Goal: Task Accomplishment & Management: Complete application form

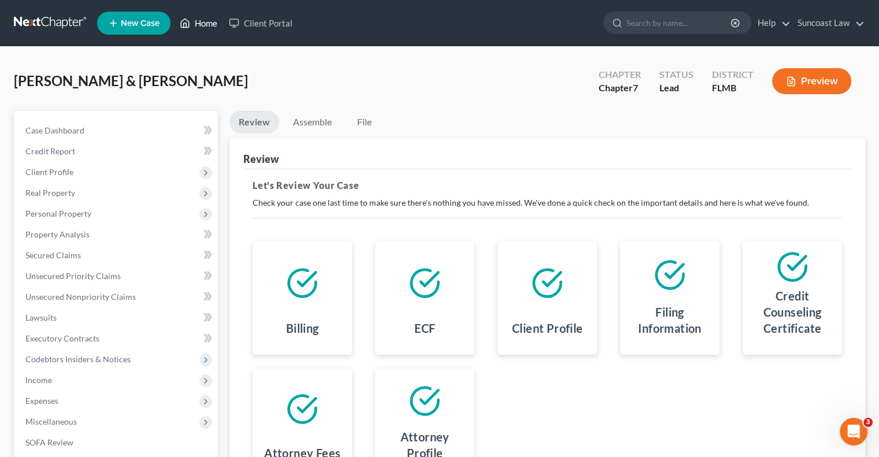
drag, startPoint x: 0, startPoint y: 0, endPoint x: 221, endPoint y: 27, distance: 223.1
click at [214, 24] on link "Home" at bounding box center [198, 23] width 49 height 21
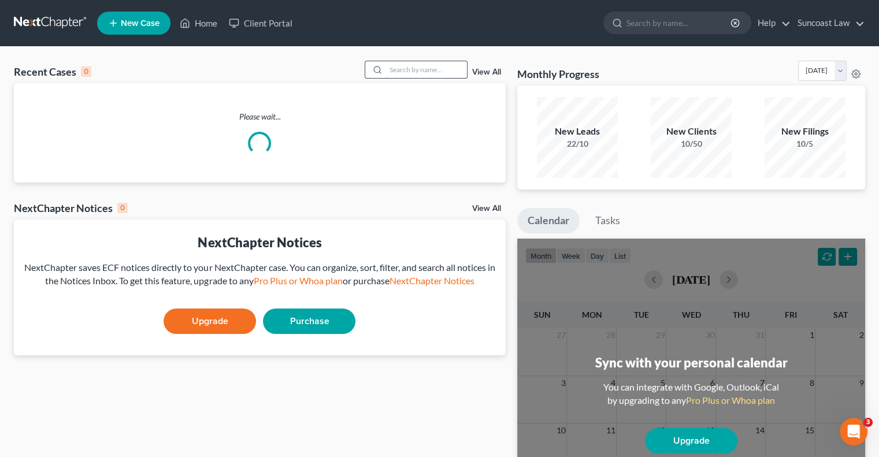
click at [396, 71] on input "search" at bounding box center [426, 69] width 81 height 17
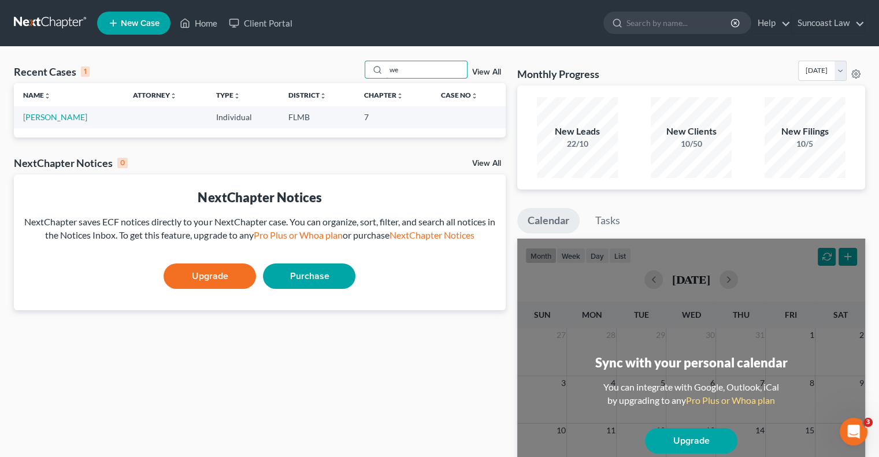
type input "w"
type input "[PERSON_NAME]"
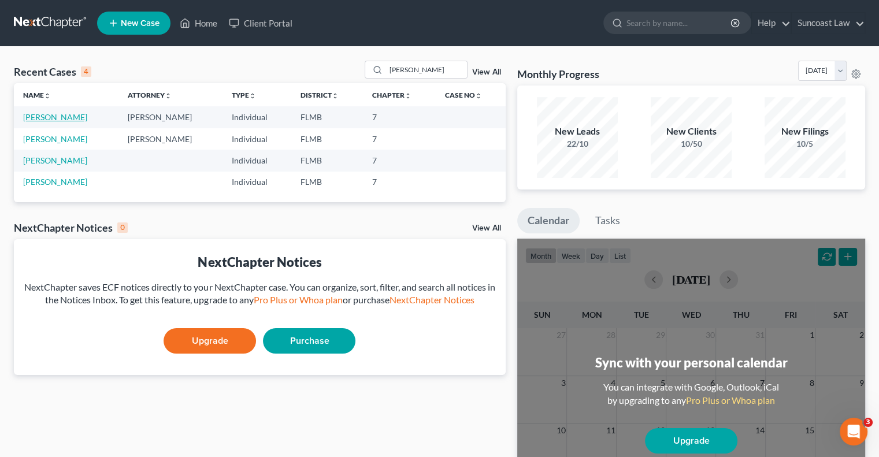
click at [59, 116] on link "[PERSON_NAME]" at bounding box center [55, 117] width 64 height 10
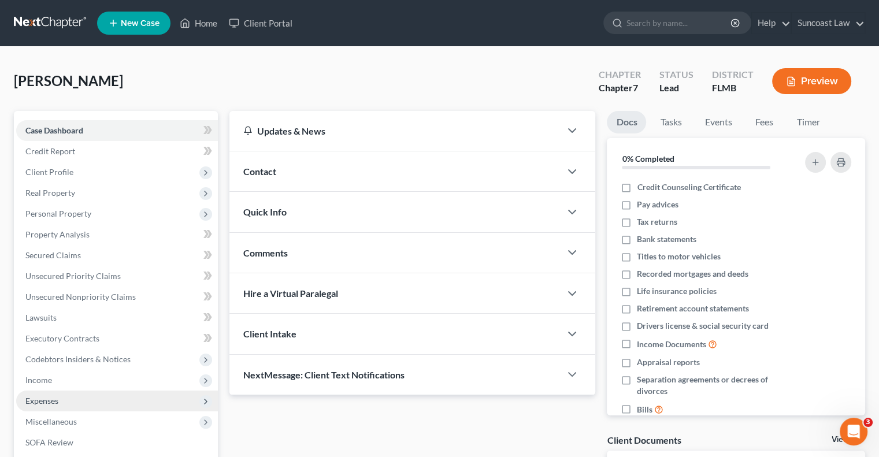
drag, startPoint x: 53, startPoint y: 379, endPoint x: 86, endPoint y: 392, distance: 34.8
click at [53, 379] on span "Income" at bounding box center [117, 380] width 202 height 21
click at [82, 395] on link "Employment Income" at bounding box center [128, 401] width 179 height 21
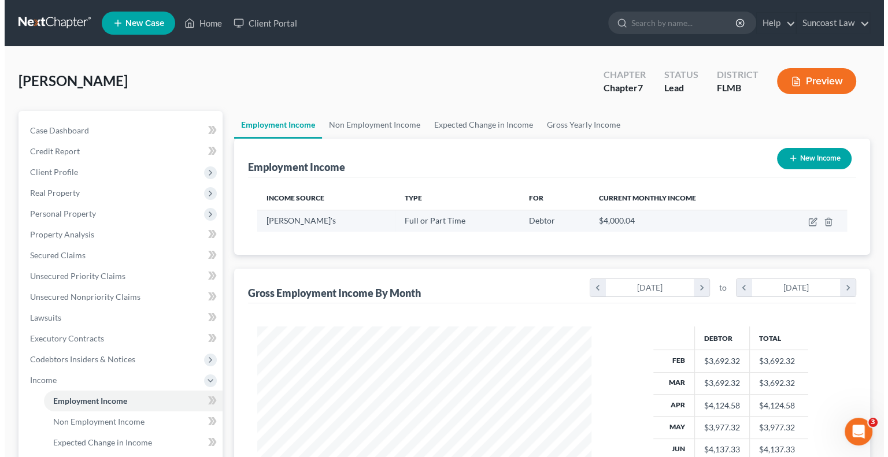
scroll to position [206, 357]
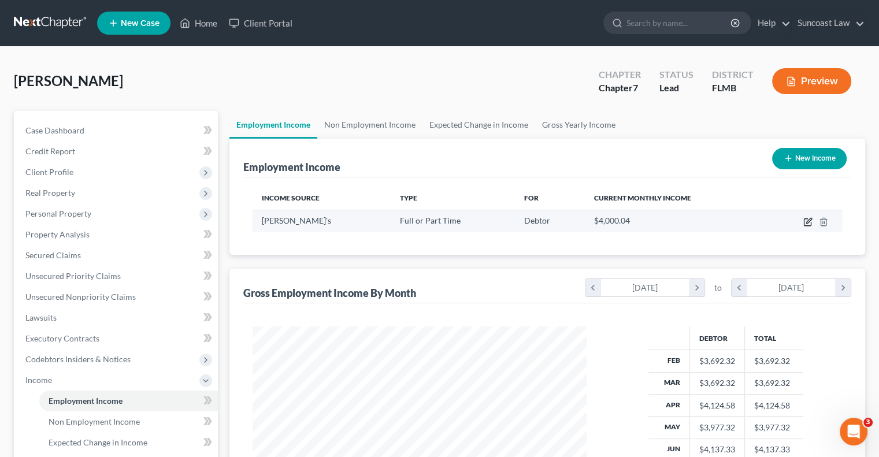
click at [811, 221] on icon "button" at bounding box center [807, 222] width 7 height 7
select select "0"
select select "45"
select select "2"
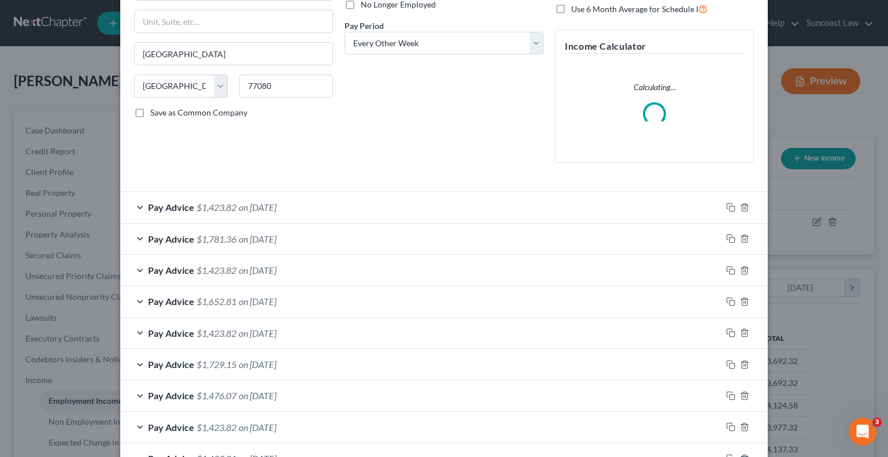
scroll to position [306, 0]
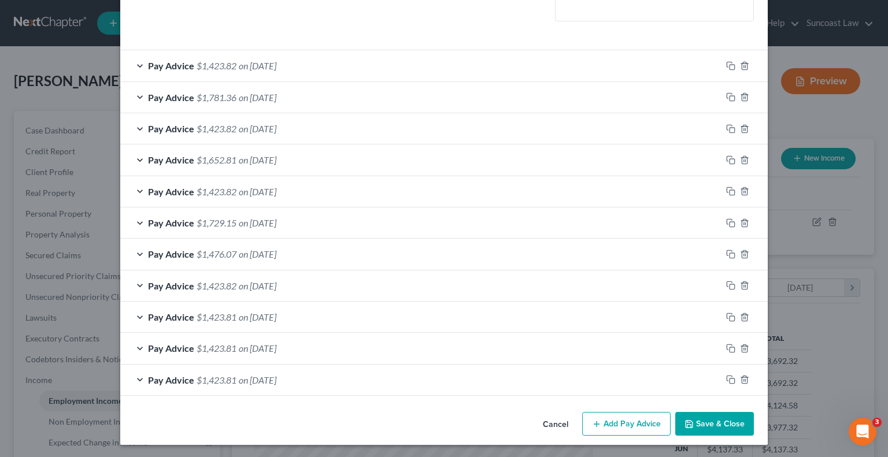
click at [618, 420] on button "Add Pay Advice" at bounding box center [626, 424] width 88 height 24
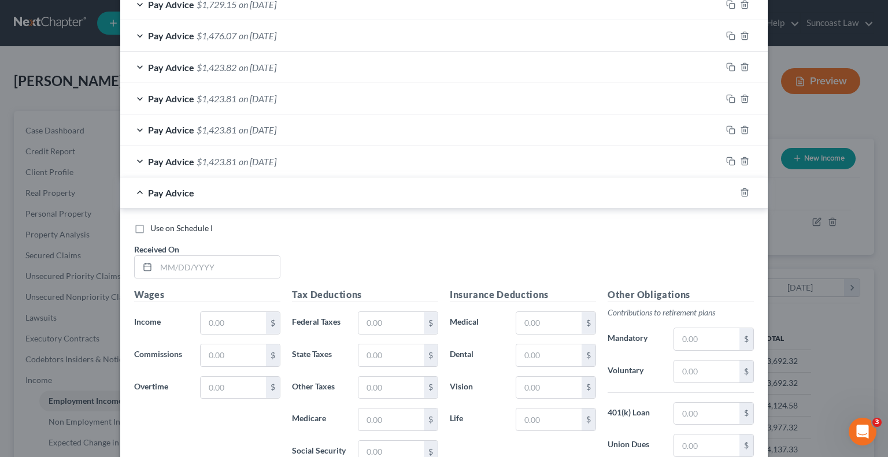
scroll to position [537, 0]
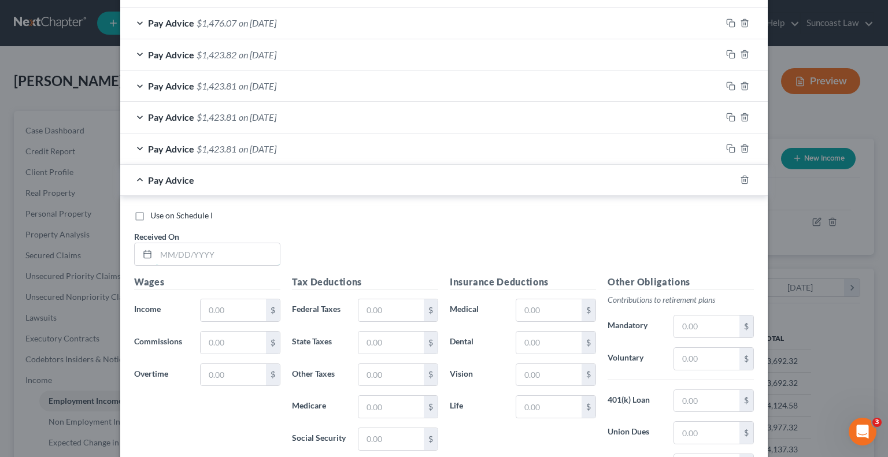
drag, startPoint x: 247, startPoint y: 250, endPoint x: 263, endPoint y: 190, distance: 61.6
click at [247, 250] on input "text" at bounding box center [218, 254] width 124 height 22
type input "[DATE]"
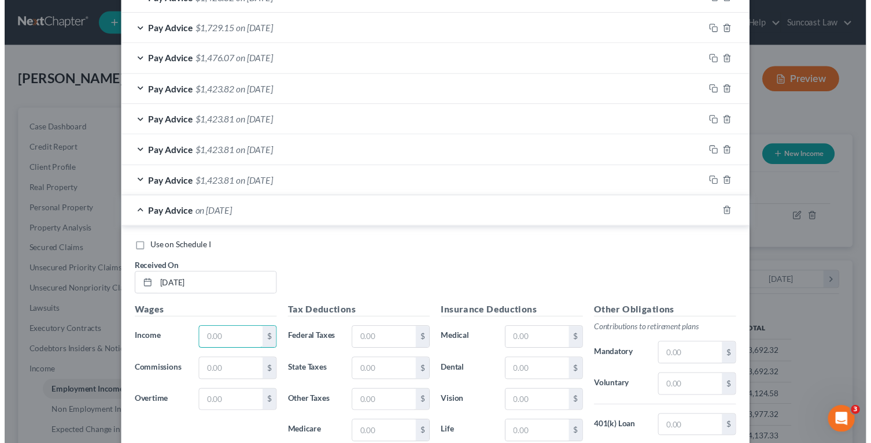
scroll to position [574, 0]
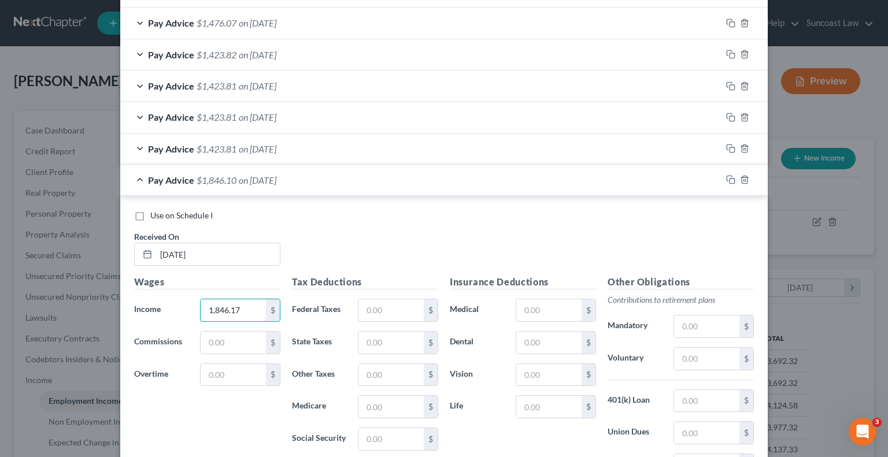
type input "1,846.17"
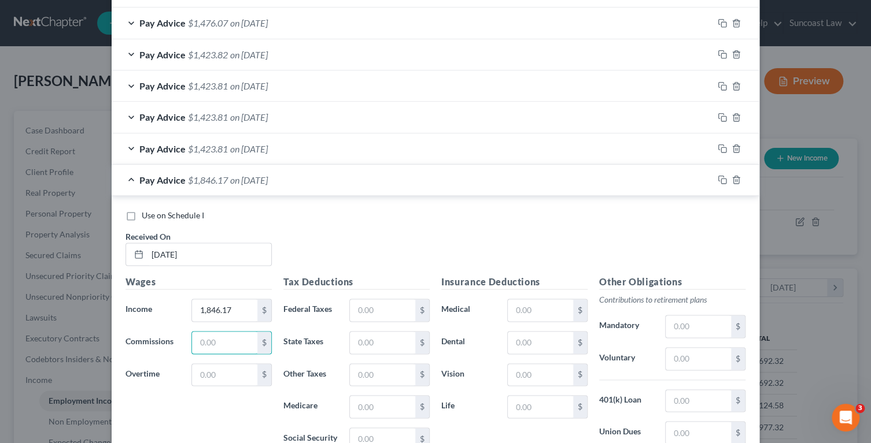
scroll to position [578017, 577869]
click at [390, 300] on input "text" at bounding box center [382, 311] width 65 height 22
type input "251.74"
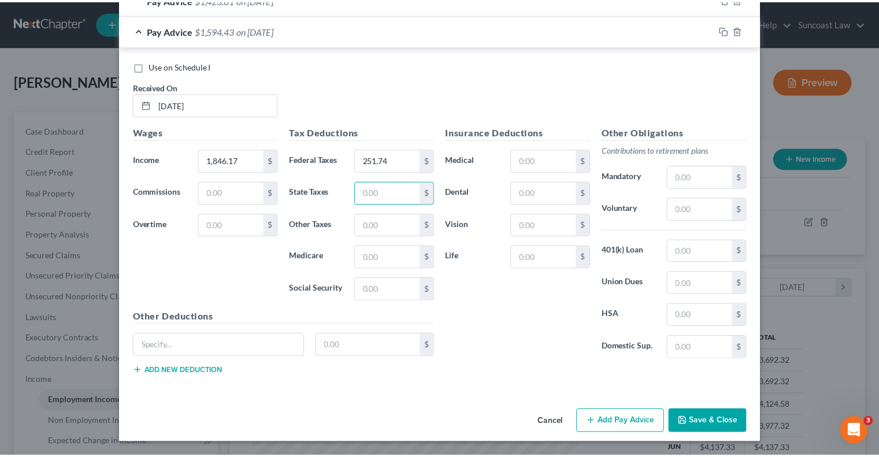
scroll to position [206, 361]
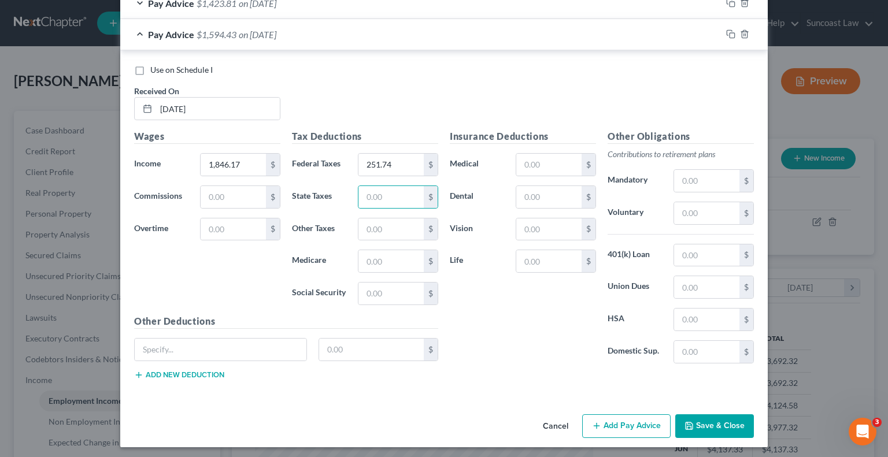
drag, startPoint x: 720, startPoint y: 430, endPoint x: 720, endPoint y: 422, distance: 8.1
click at [720, 429] on button "Save & Close" at bounding box center [714, 427] width 79 height 24
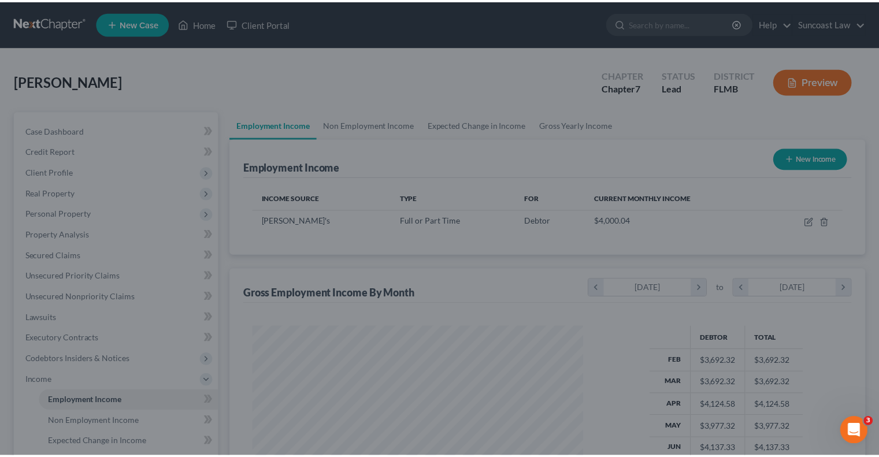
scroll to position [578017, 577865]
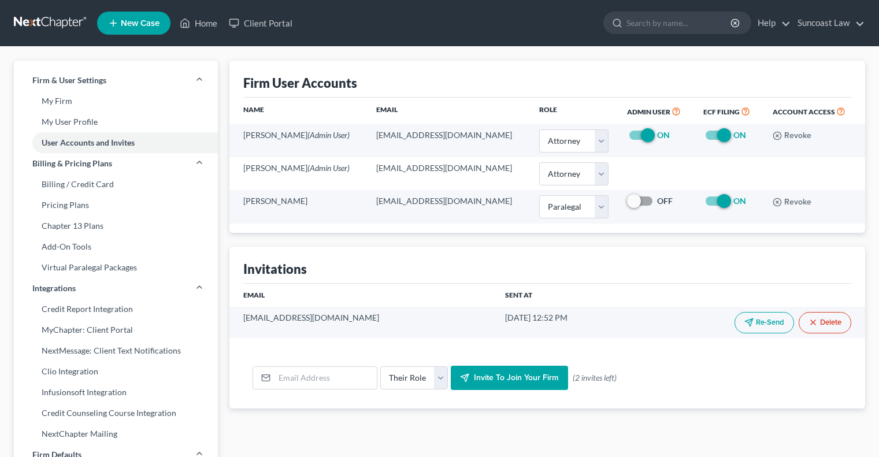
select select "0"
select select "1"
click at [212, 19] on link "Home" at bounding box center [198, 23] width 49 height 21
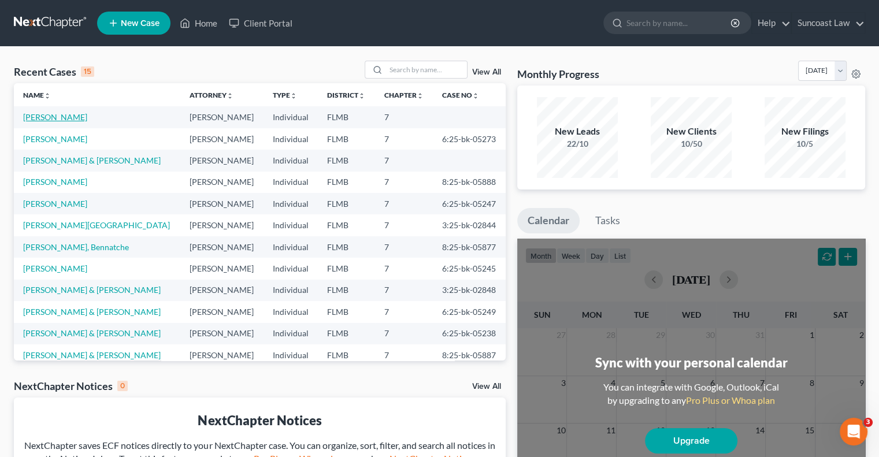
click at [60, 115] on link "[PERSON_NAME]" at bounding box center [55, 117] width 64 height 10
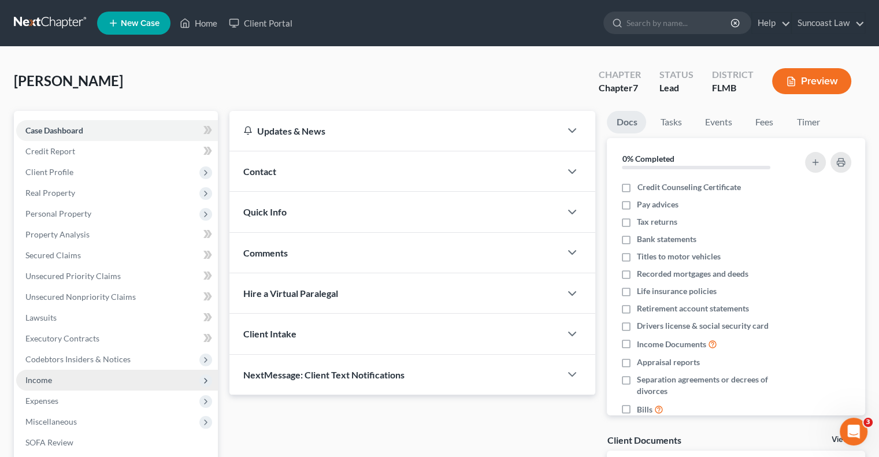
click at [44, 386] on span "Income" at bounding box center [117, 380] width 202 height 21
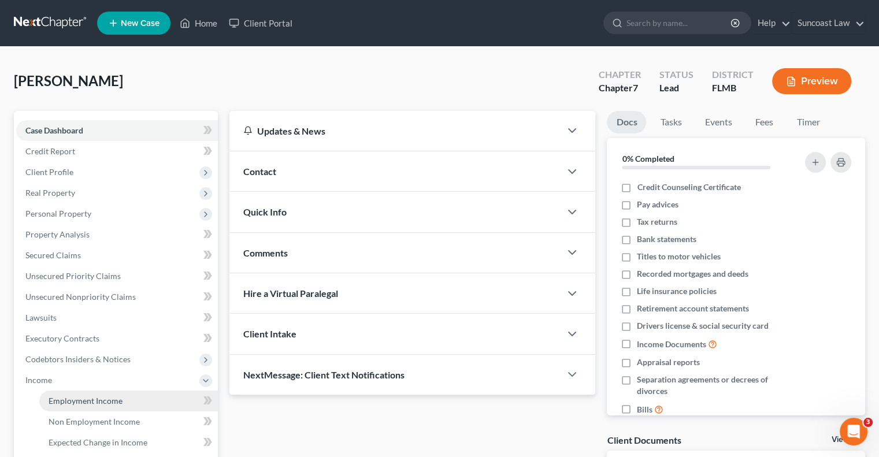
click at [91, 401] on span "Employment Income" at bounding box center [86, 401] width 74 height 10
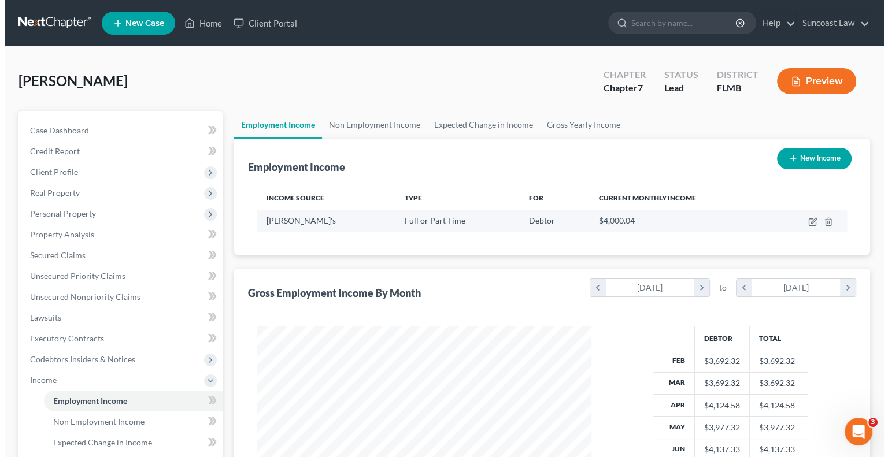
scroll to position [206, 357]
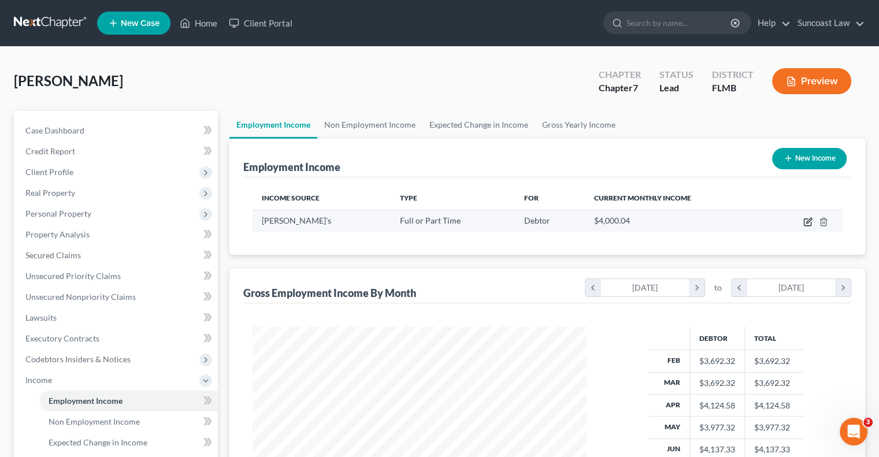
click at [807, 221] on icon "button" at bounding box center [809, 220] width 5 height 5
select select "0"
select select "45"
select select "2"
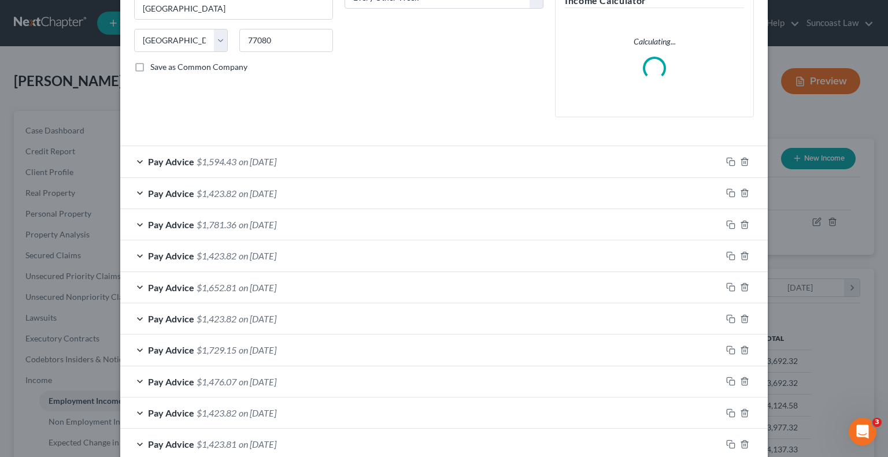
scroll to position [231, 0]
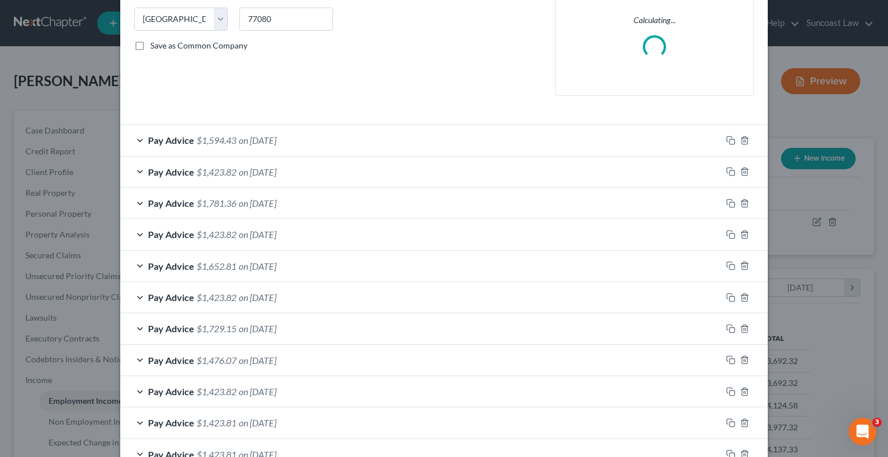
click at [487, 138] on div "Pay Advice $1,594.43 on [DATE]" at bounding box center [420, 140] width 601 height 31
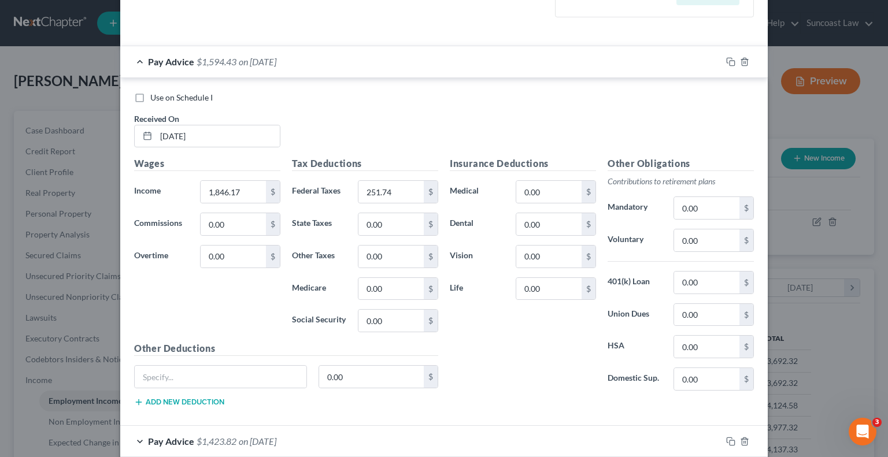
scroll to position [384, 0]
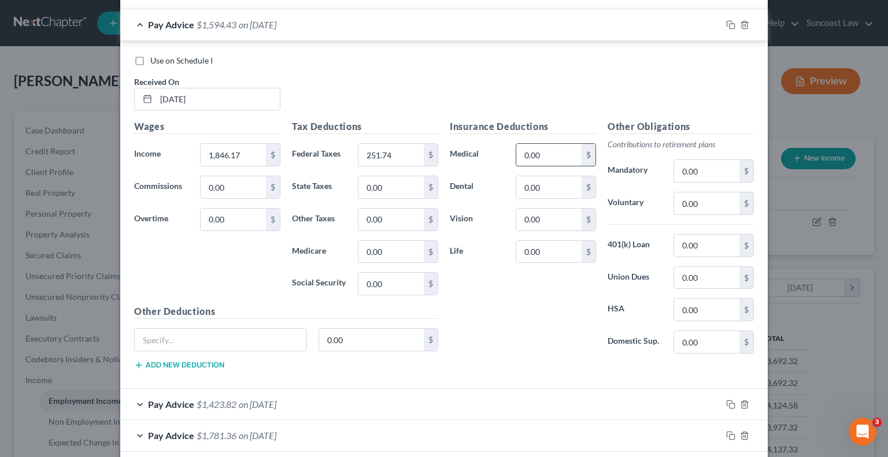
click at [560, 149] on input "0.00" at bounding box center [548, 155] width 65 height 22
type input "166.09"
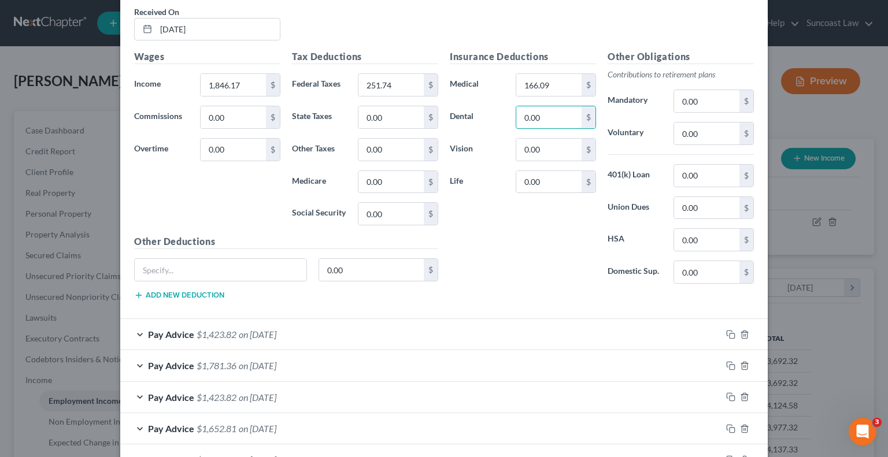
scroll to position [557, 0]
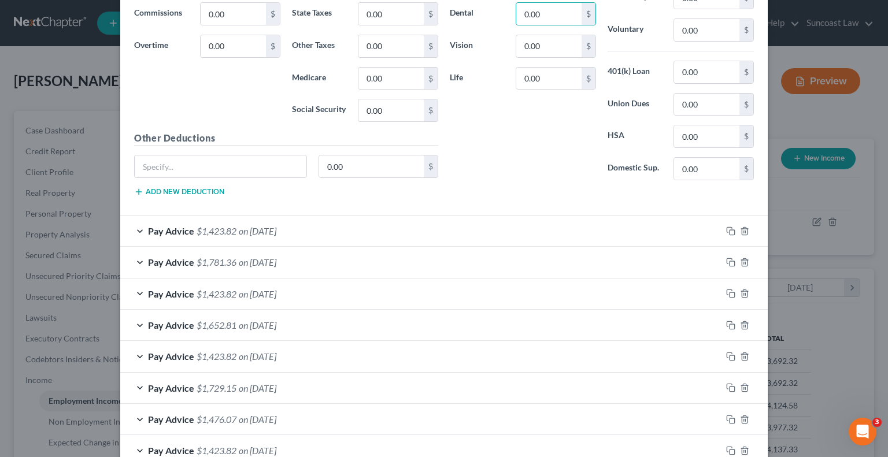
click at [470, 227] on div "Pay Advice $1,423.82 on [DATE]" at bounding box center [420, 231] width 601 height 31
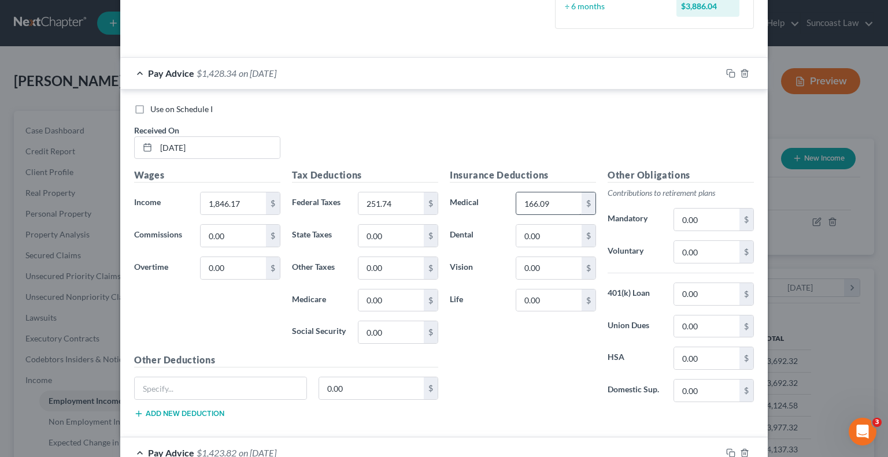
scroll to position [315, 0]
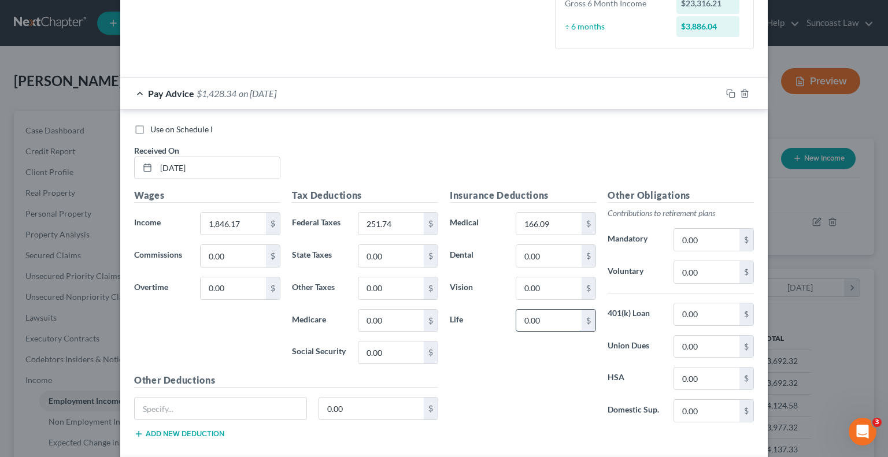
click at [559, 325] on input "0.00" at bounding box center [548, 321] width 65 height 22
type input "4.53"
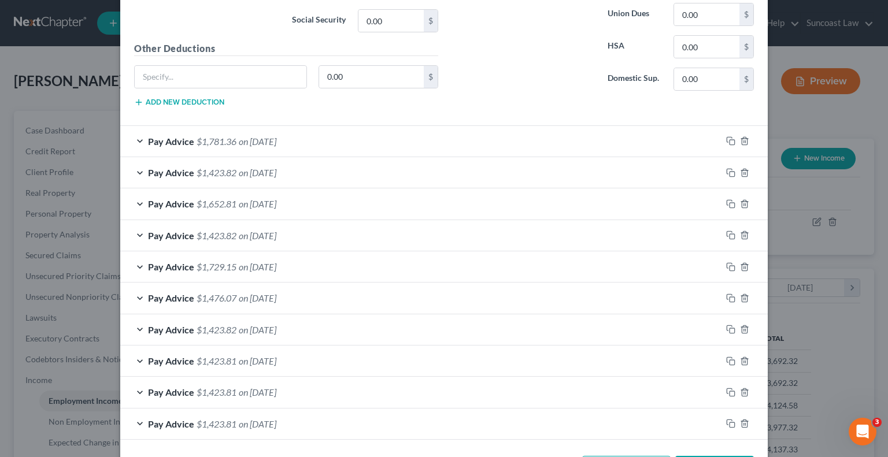
scroll to position [1067, 0]
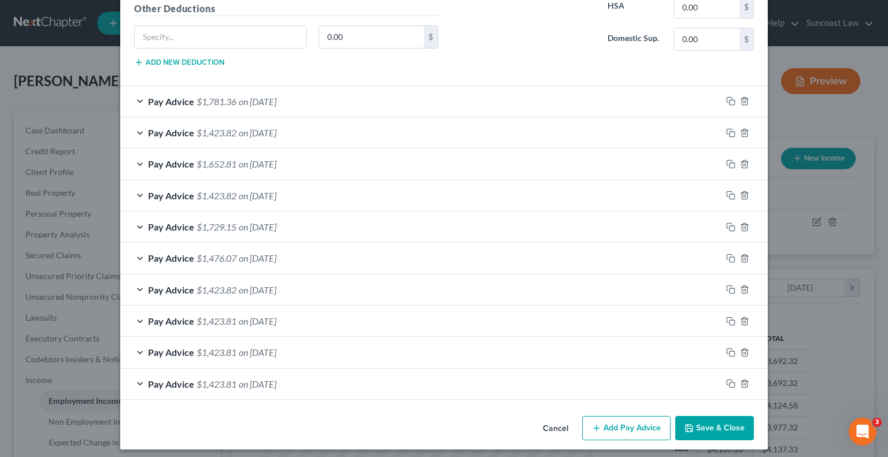
click at [620, 418] on button "Add Pay Advice" at bounding box center [626, 428] width 88 height 24
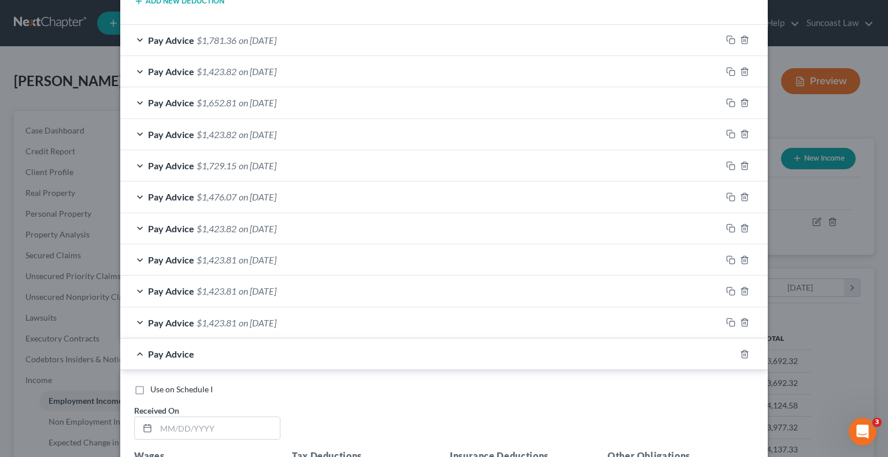
scroll to position [1356, 0]
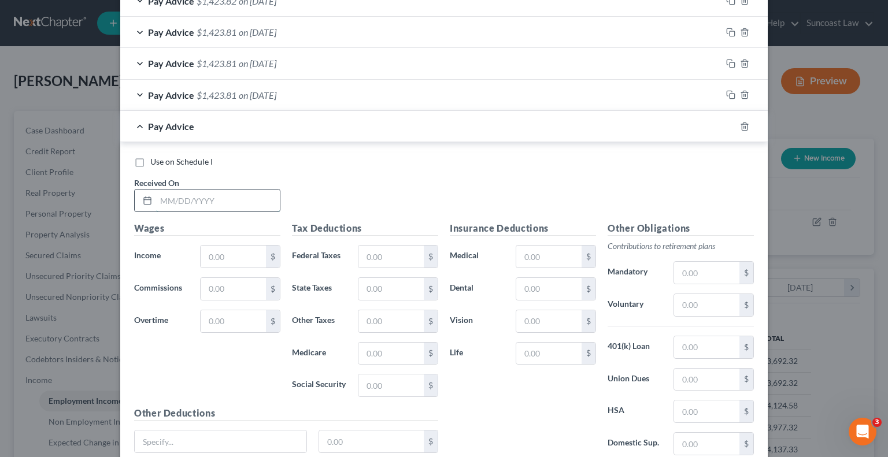
click at [211, 197] on input "text" at bounding box center [218, 201] width 124 height 22
type input "[DATE]"
type input "1,846.16"
click at [383, 248] on input "text" at bounding box center [390, 257] width 65 height 22
type input "251.72"
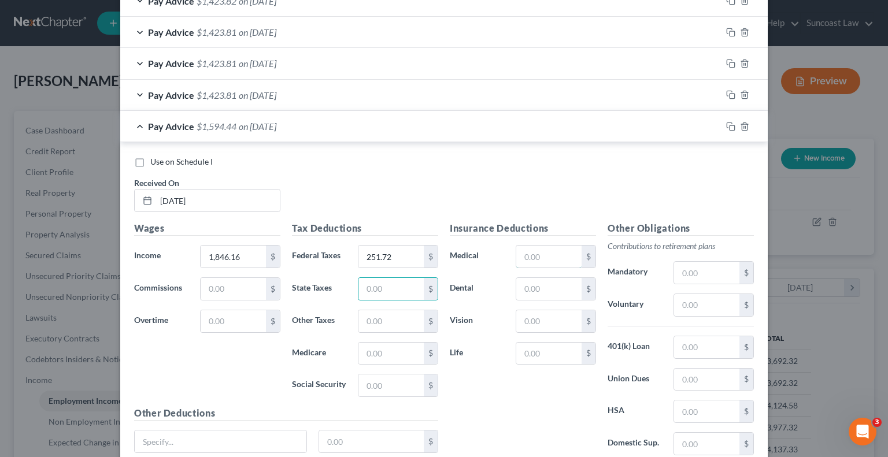
drag, startPoint x: 557, startPoint y: 252, endPoint x: 545, endPoint y: 228, distance: 26.4
click at [556, 252] on input "text" at bounding box center [548, 257] width 65 height 22
type input "166.09"
type input "4.53"
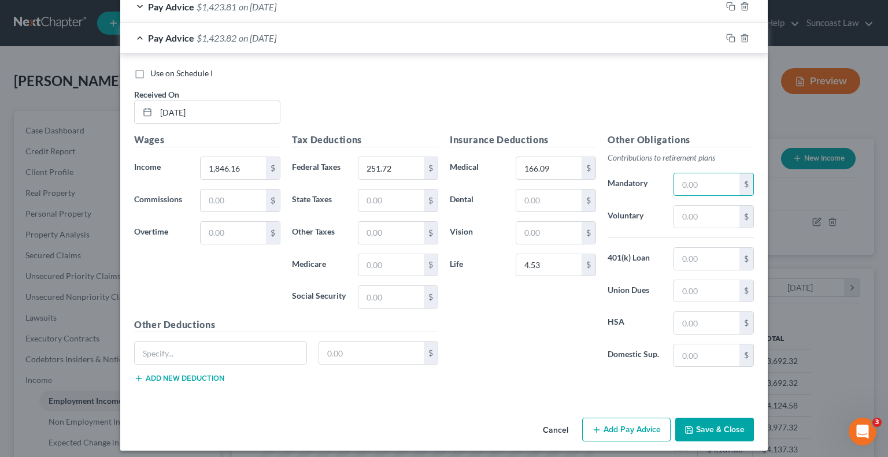
click at [640, 418] on button "Add Pay Advice" at bounding box center [626, 430] width 88 height 24
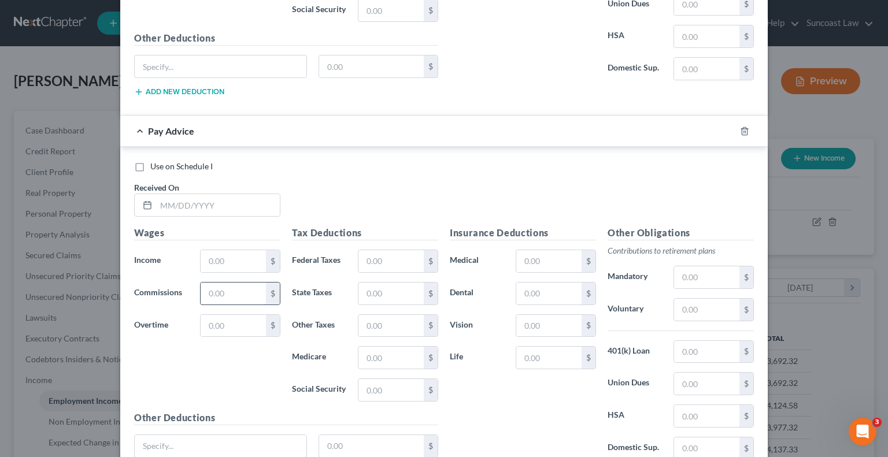
scroll to position [1734, 0]
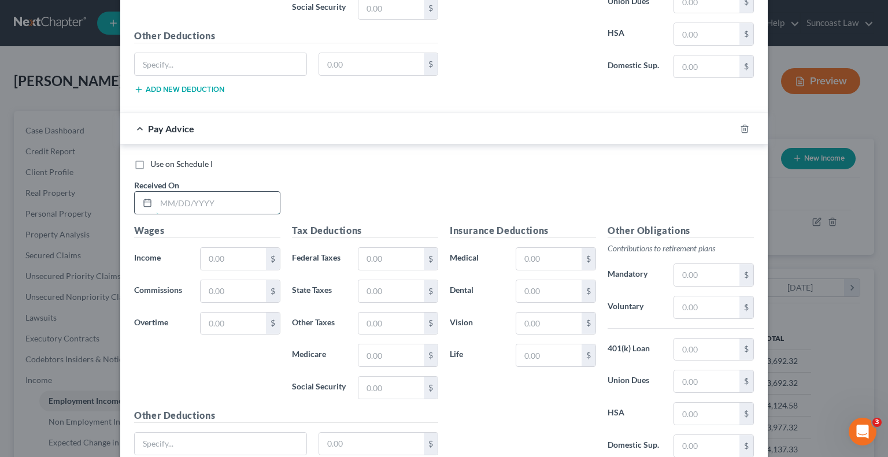
click at [236, 192] on input "text" at bounding box center [218, 203] width 124 height 22
type input "[DATE]"
type input "1,846.16"
click at [371, 256] on input "text" at bounding box center [390, 259] width 65 height 22
type input "251.73"
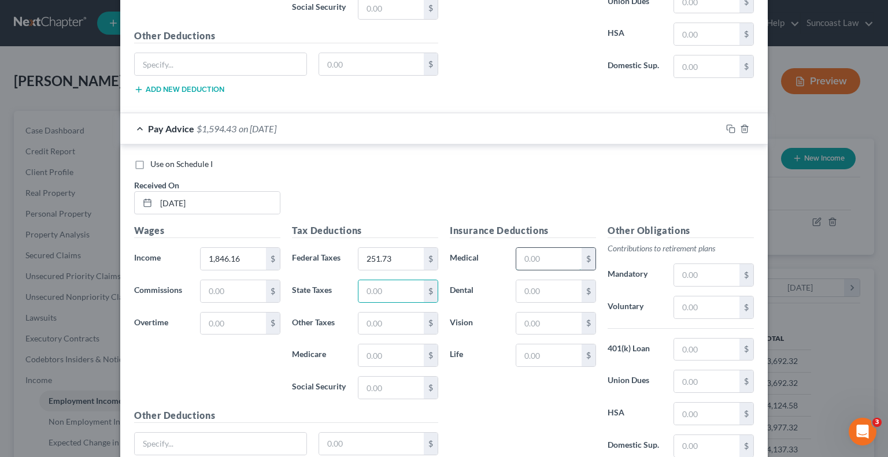
click at [554, 253] on input "text" at bounding box center [548, 259] width 65 height 22
type input "166.09"
type input "4.53"
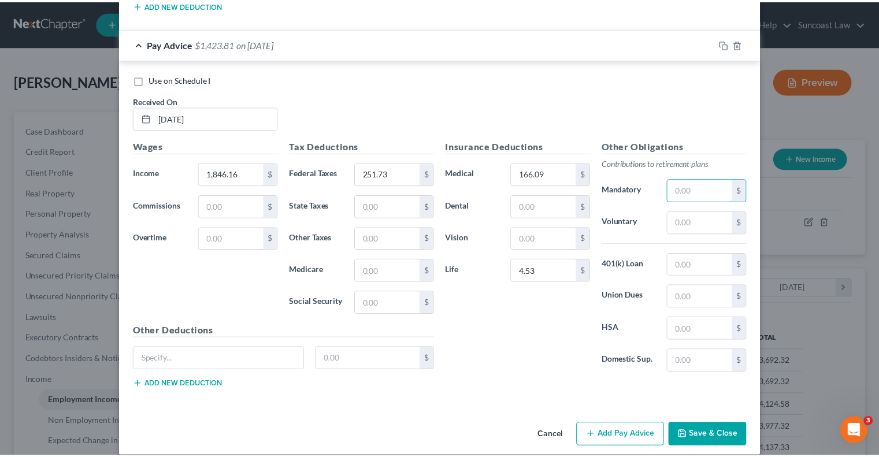
scroll to position [1823, 0]
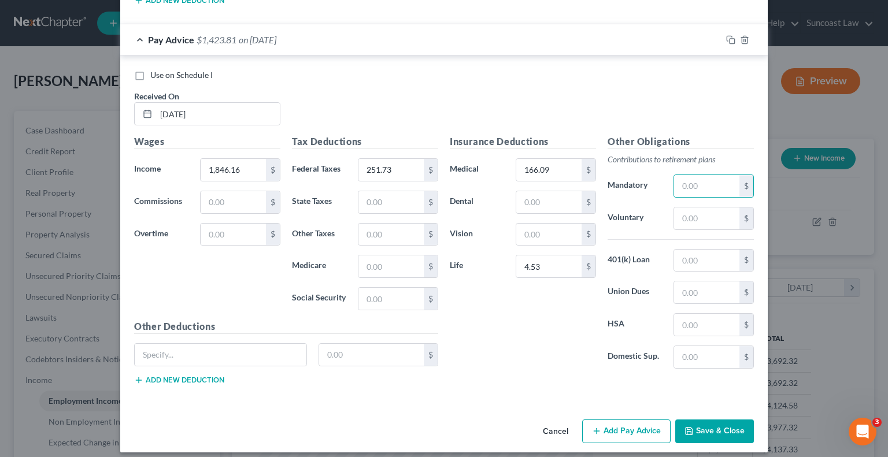
click at [718, 420] on button "Save & Close" at bounding box center [714, 432] width 79 height 24
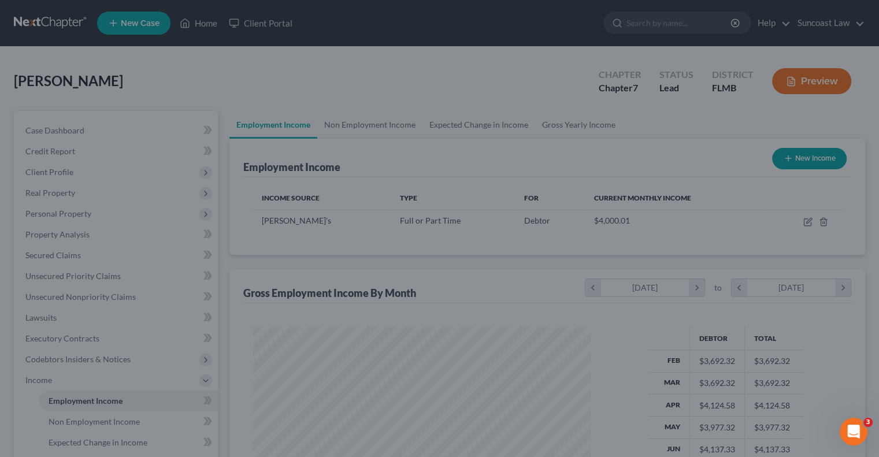
scroll to position [578017, 577865]
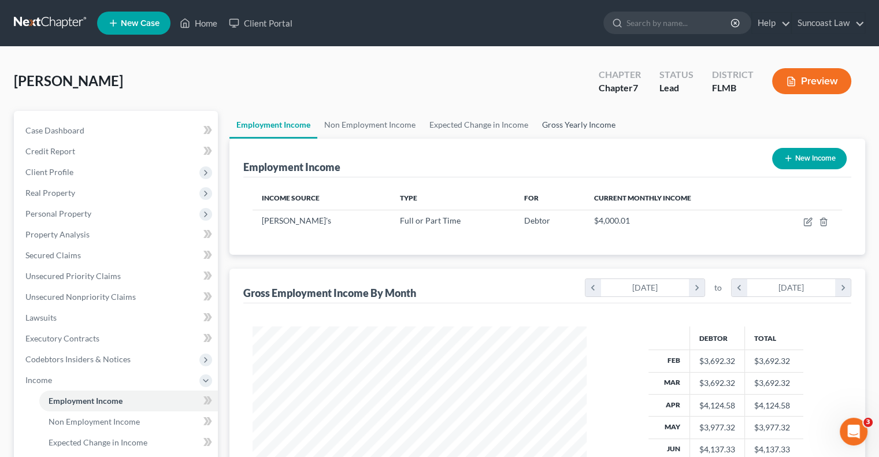
click at [588, 123] on link "Gross Yearly Income" at bounding box center [578, 125] width 87 height 28
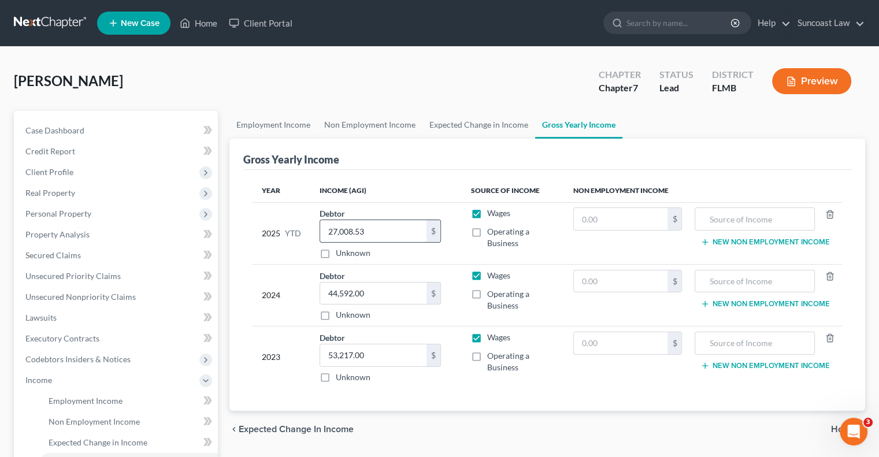
click at [369, 235] on input "27,008.53" at bounding box center [373, 231] width 106 height 22
type input "32,547"
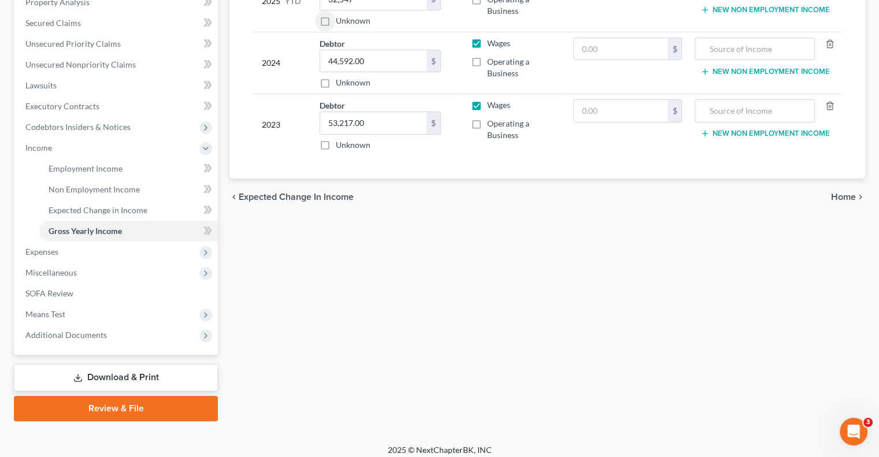
scroll to position [239, 0]
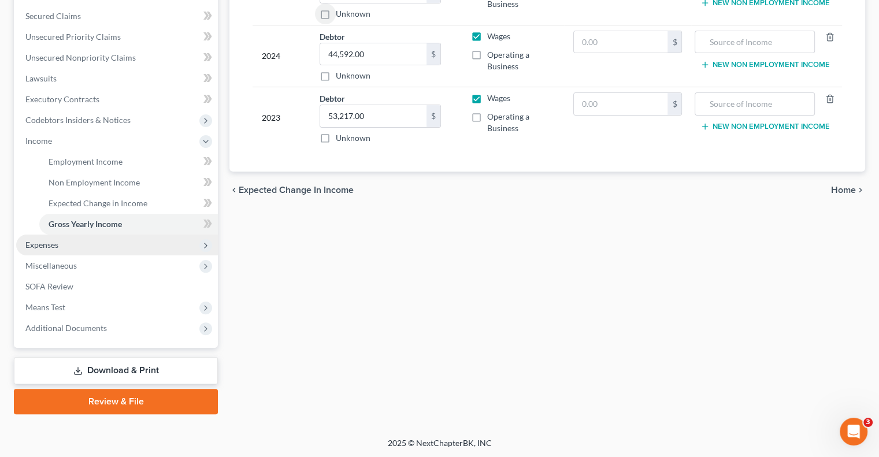
click at [108, 240] on span "Expenses" at bounding box center [117, 245] width 202 height 21
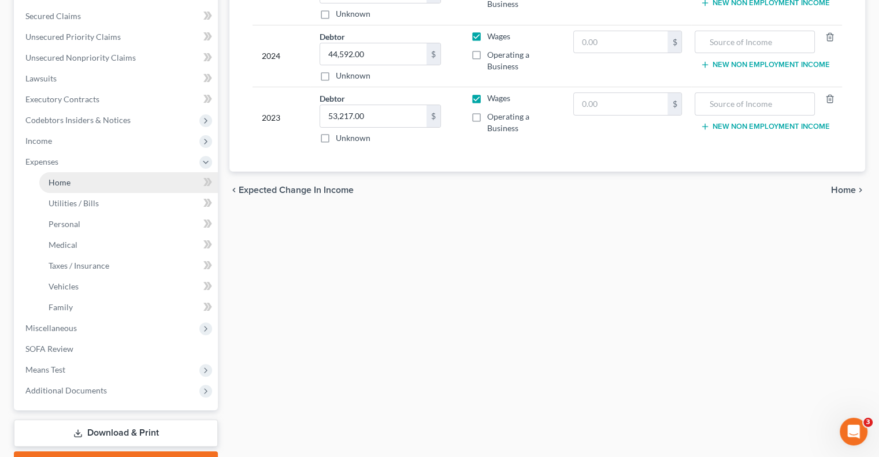
click at [88, 184] on link "Home" at bounding box center [128, 182] width 179 height 21
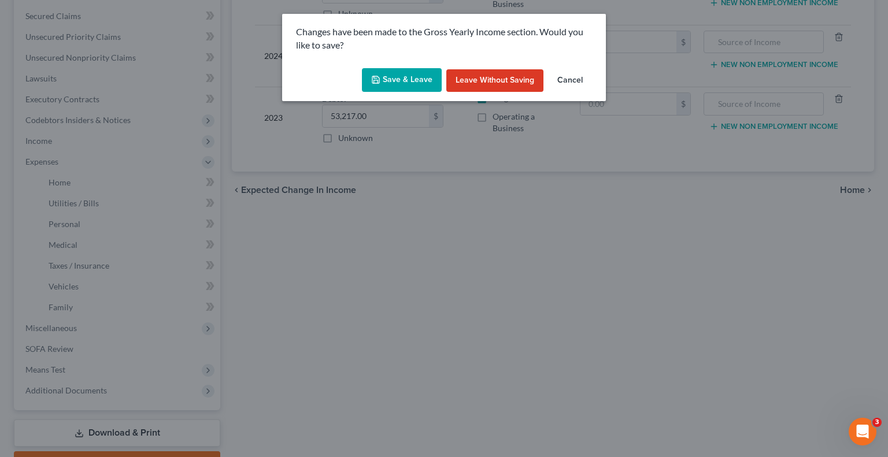
click at [401, 78] on button "Save & Leave" at bounding box center [402, 80] width 80 height 24
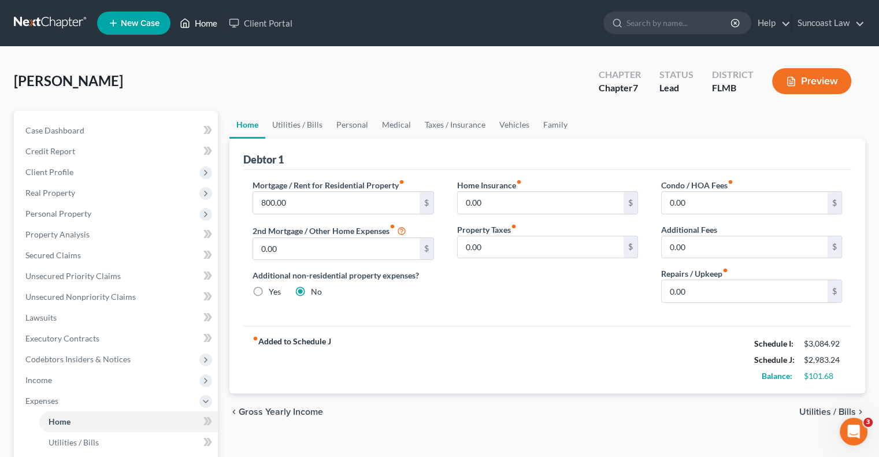
click at [205, 25] on link "Home" at bounding box center [198, 23] width 49 height 21
